Goal: Information Seeking & Learning: Learn about a topic

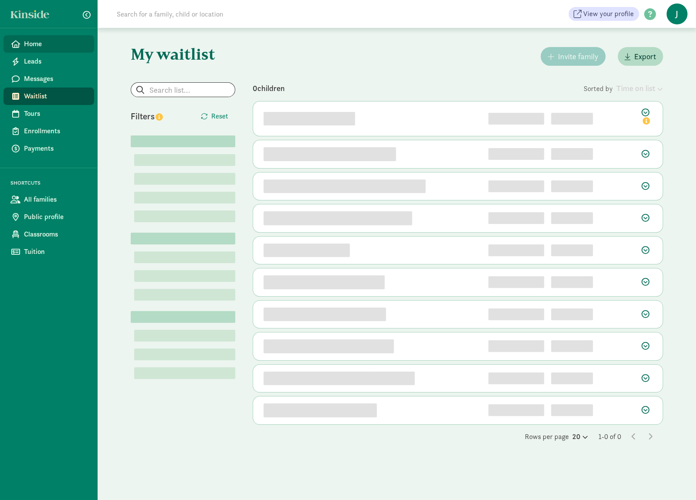
click at [72, 45] on span "Home" at bounding box center [55, 44] width 63 height 10
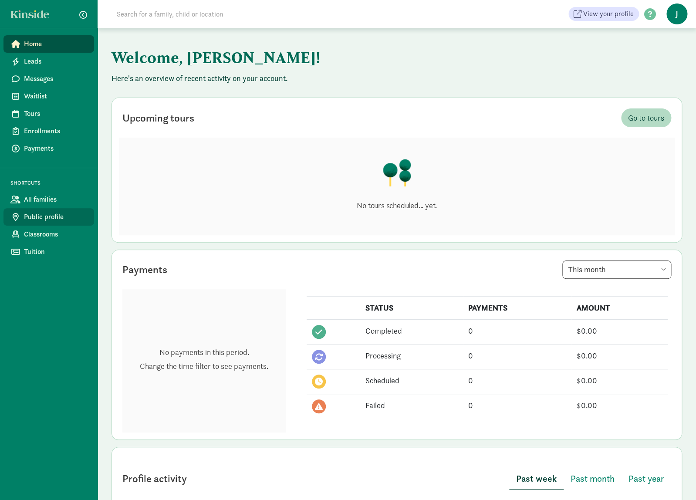
click at [56, 213] on span "Public profile" at bounding box center [55, 217] width 63 height 10
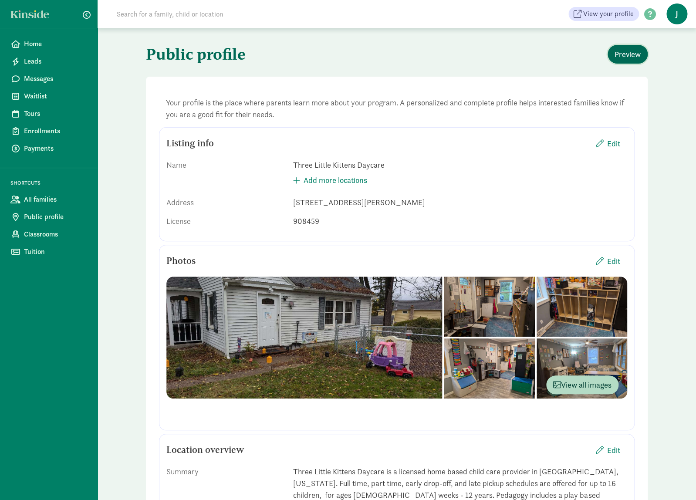
click at [642, 58] on button "Preview" at bounding box center [627, 54] width 40 height 19
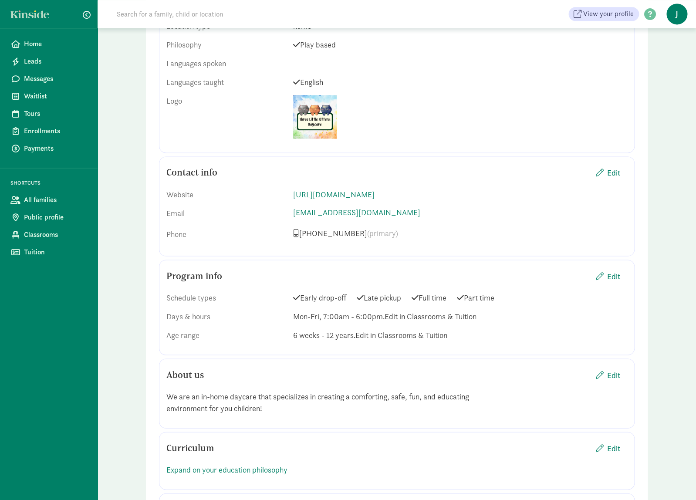
scroll to position [549, 0]
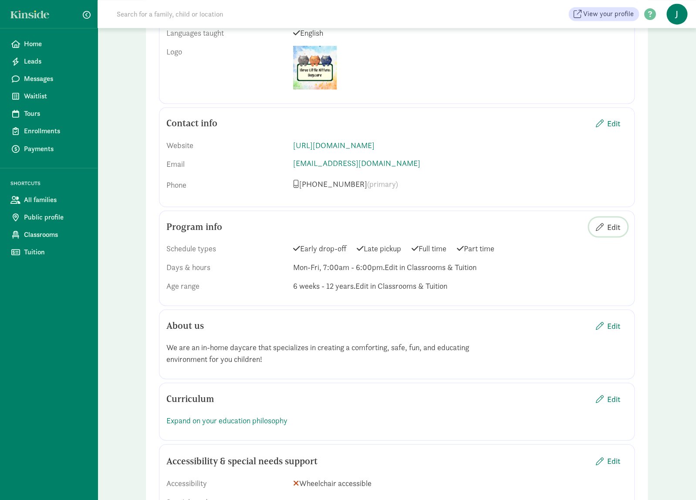
click at [615, 227] on span "Edit" at bounding box center [613, 227] width 13 height 12
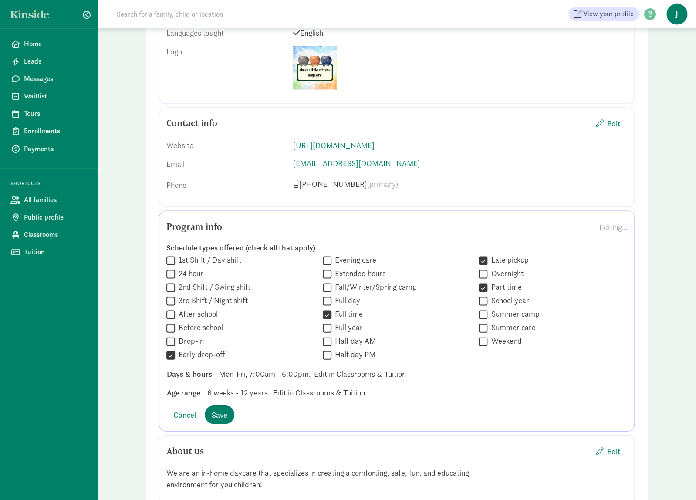
click at [488, 263] on label "Late pickup" at bounding box center [507, 259] width 41 height 10
click at [487, 263] on input "Late pickup" at bounding box center [483, 260] width 9 height 12
checkbox input "false"
click at [619, 223] on div "Editing..." at bounding box center [613, 227] width 28 height 12
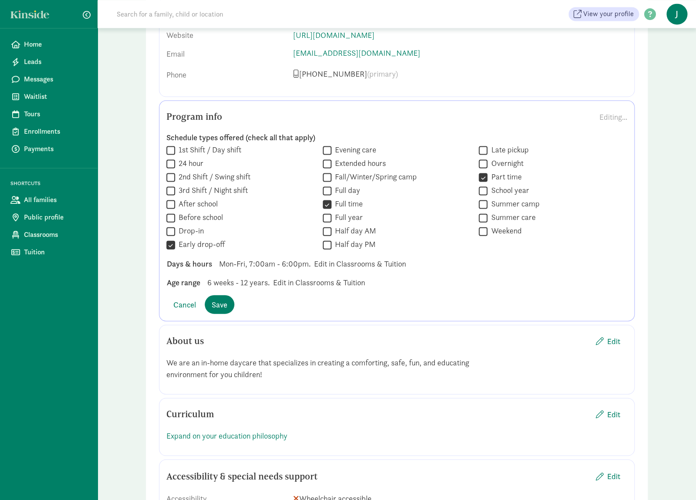
scroll to position [686, 0]
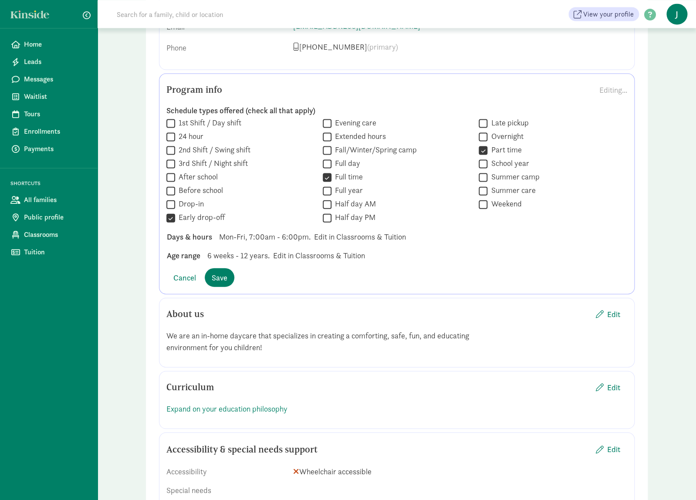
click at [249, 233] on span "Mon-Fri, 7:00am - 6:00pm." at bounding box center [264, 236] width 91 height 12
click at [246, 238] on span "Mon-Fri, 7:00am - 6:00pm." at bounding box center [264, 236] width 91 height 12
click at [54, 239] on span "Classrooms" at bounding box center [55, 234] width 63 height 10
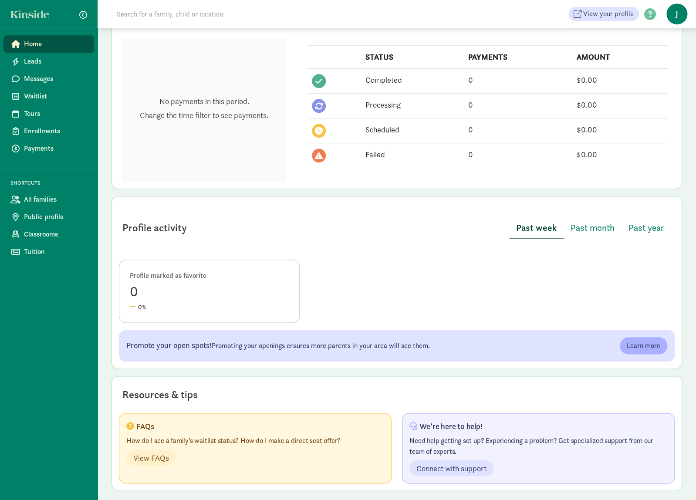
scroll to position [257, 0]
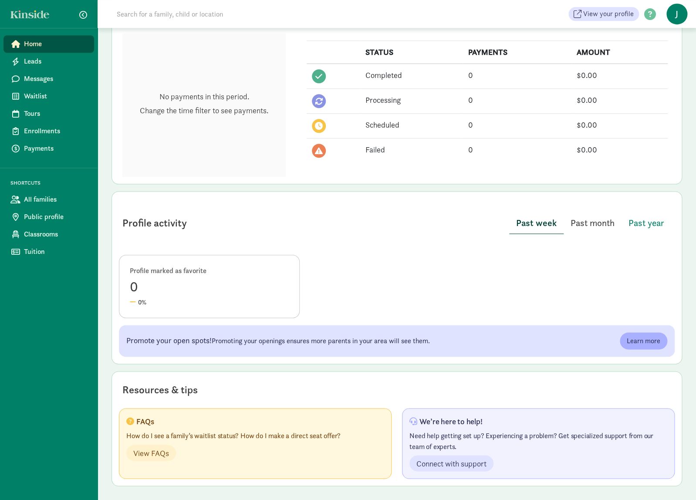
click at [618, 218] on button "Past month" at bounding box center [592, 222] width 58 height 21
click at [637, 222] on span "Past year" at bounding box center [646, 223] width 36 height 14
click at [536, 224] on span "Past week" at bounding box center [536, 223] width 39 height 14
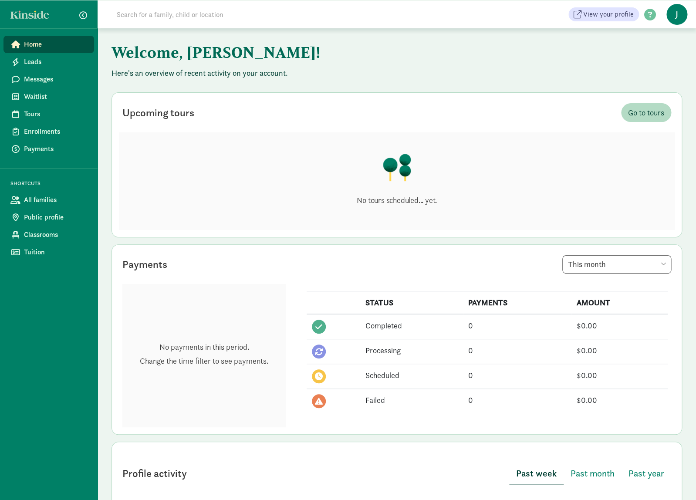
scroll to position [0, 0]
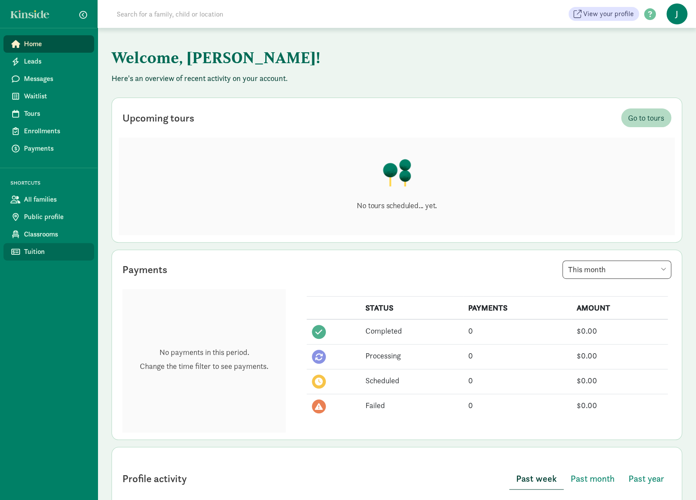
click at [57, 248] on span "Tuition" at bounding box center [55, 251] width 63 height 10
